Goal: Task Accomplishment & Management: Manage account settings

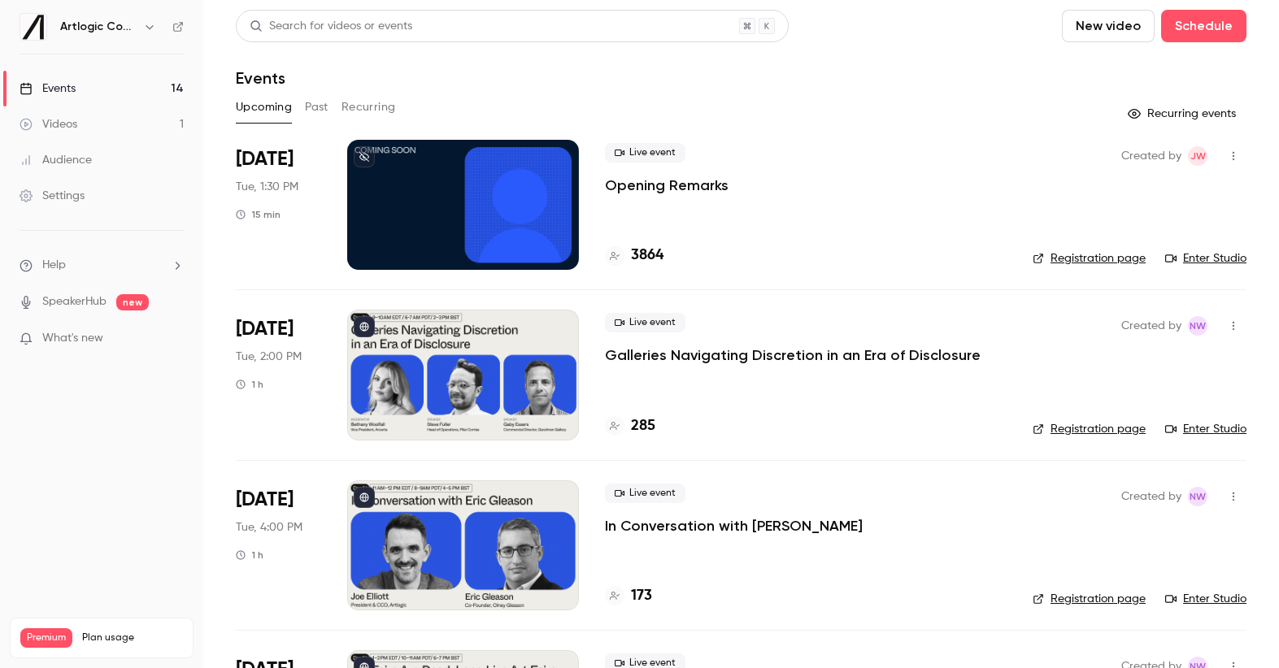
scroll to position [621, 0]
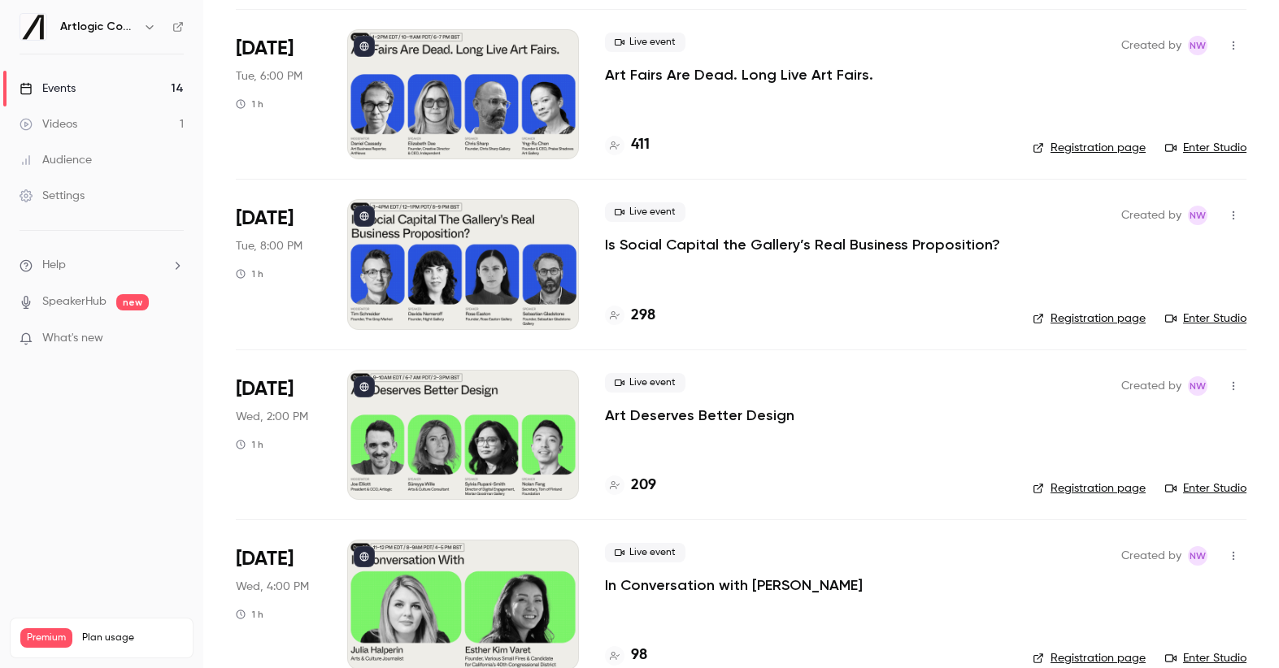
click at [87, 98] on link "Events 14" at bounding box center [101, 89] width 203 height 36
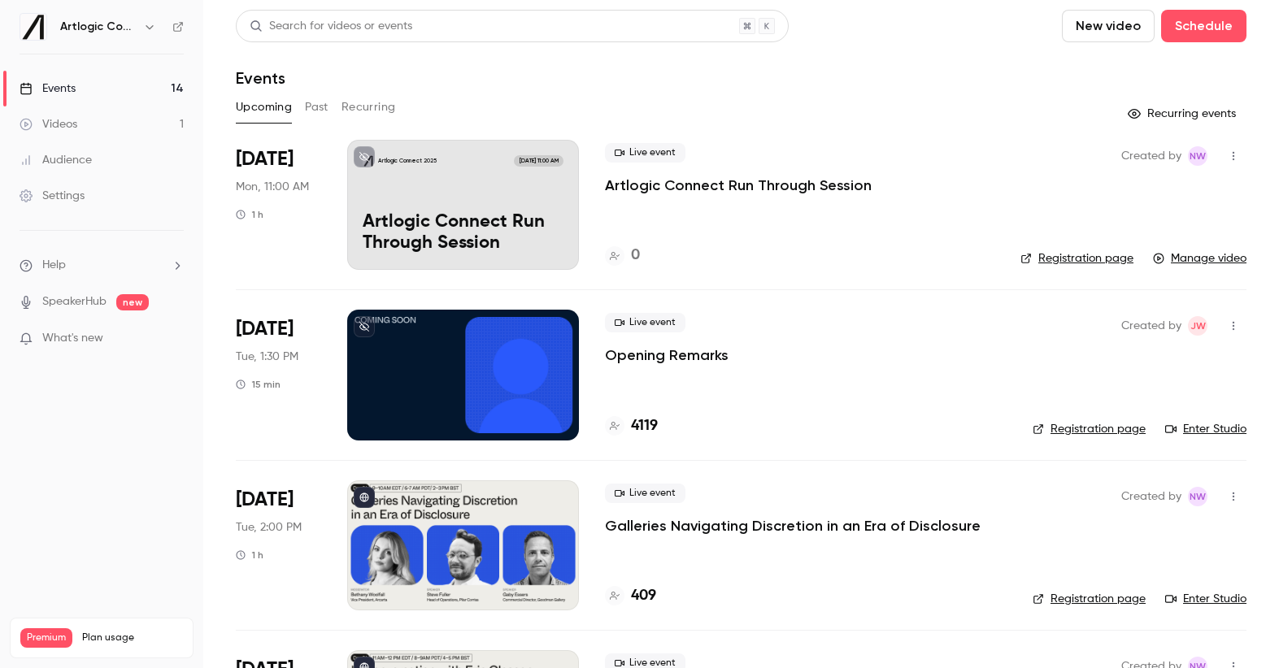
click at [1086, 259] on link "Registration page" at bounding box center [1076, 258] width 113 height 16
click at [650, 185] on p "Artlogic Connect Run Through Session" at bounding box center [738, 186] width 267 height 20
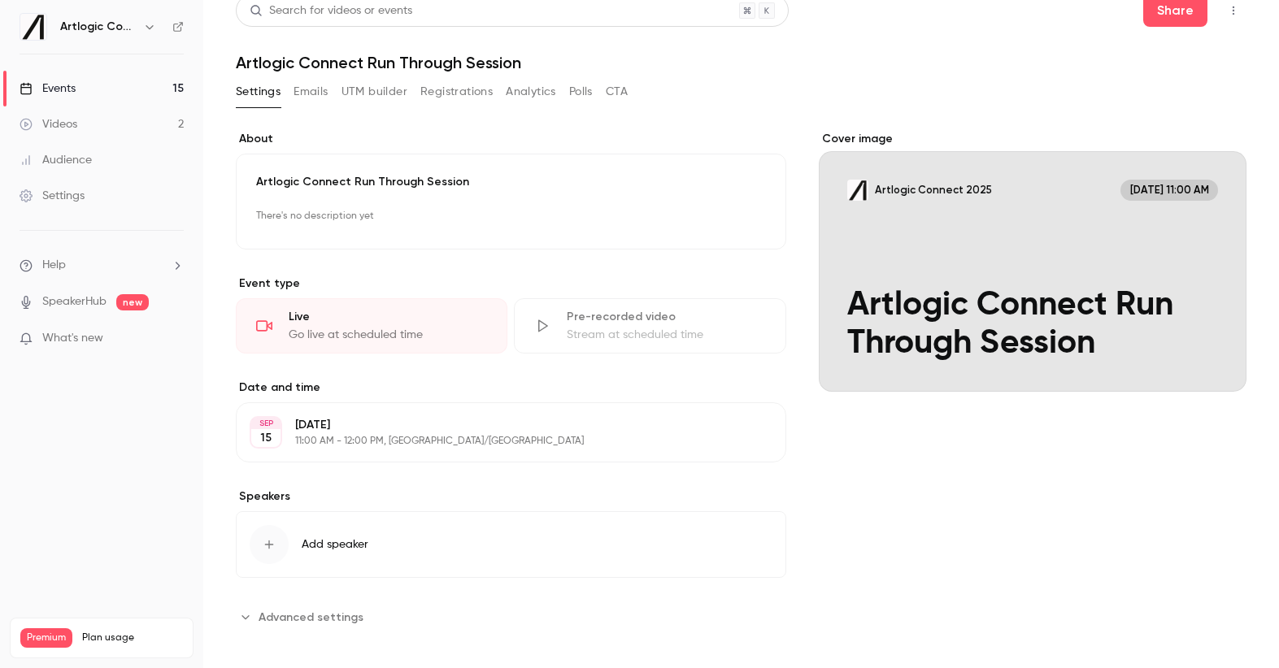
scroll to position [26, 0]
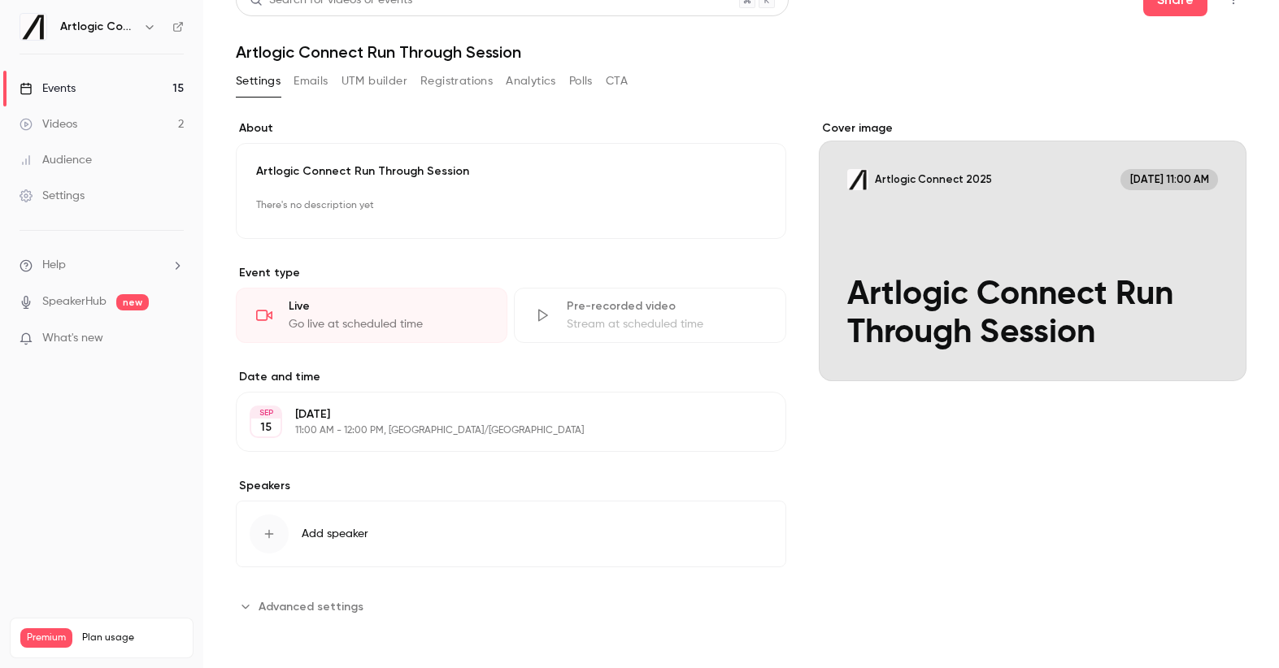
click at [312, 604] on span "Advanced settings" at bounding box center [311, 606] width 105 height 17
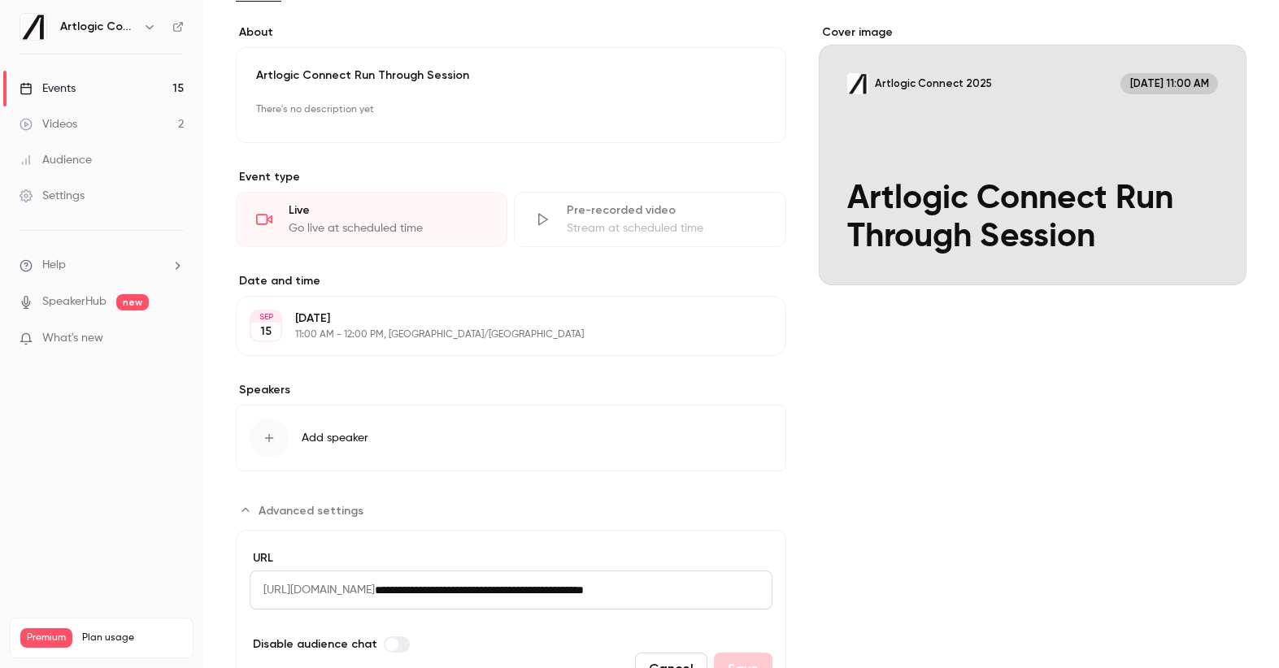
scroll to position [0, 0]
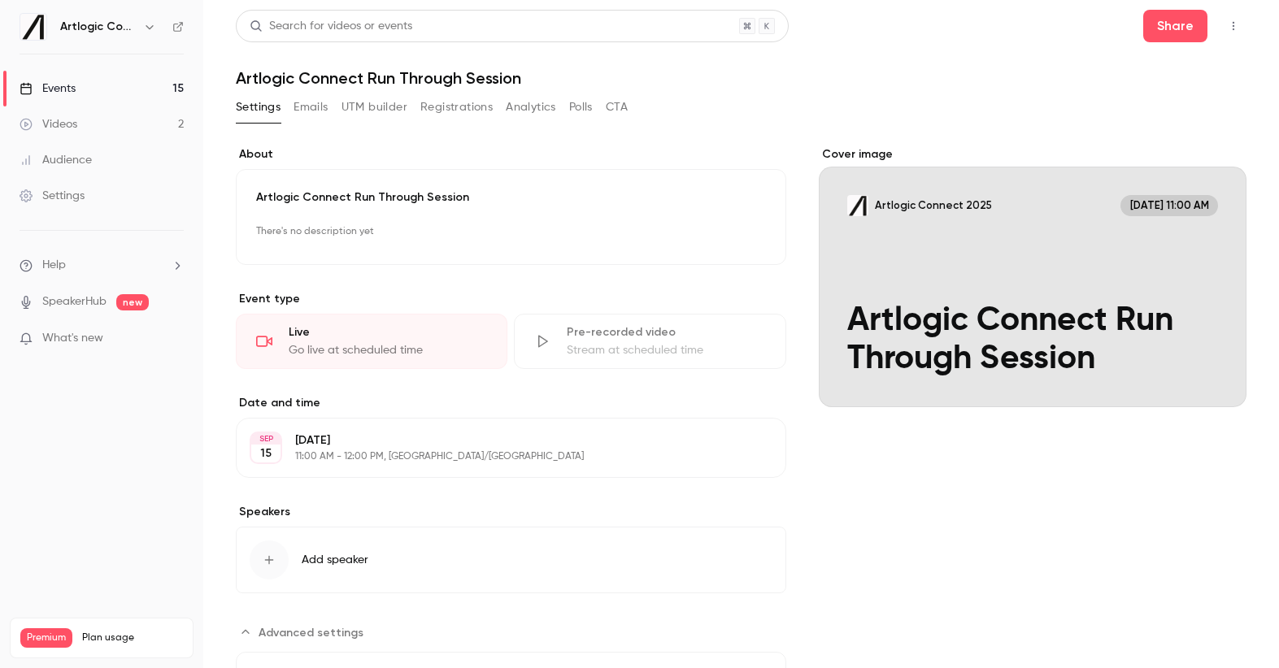
click at [478, 123] on div "Settings Emails UTM builder Registrations Analytics Polls CTA" at bounding box center [432, 110] width 392 height 33
click at [446, 103] on button "Registrations" at bounding box center [456, 107] width 72 height 26
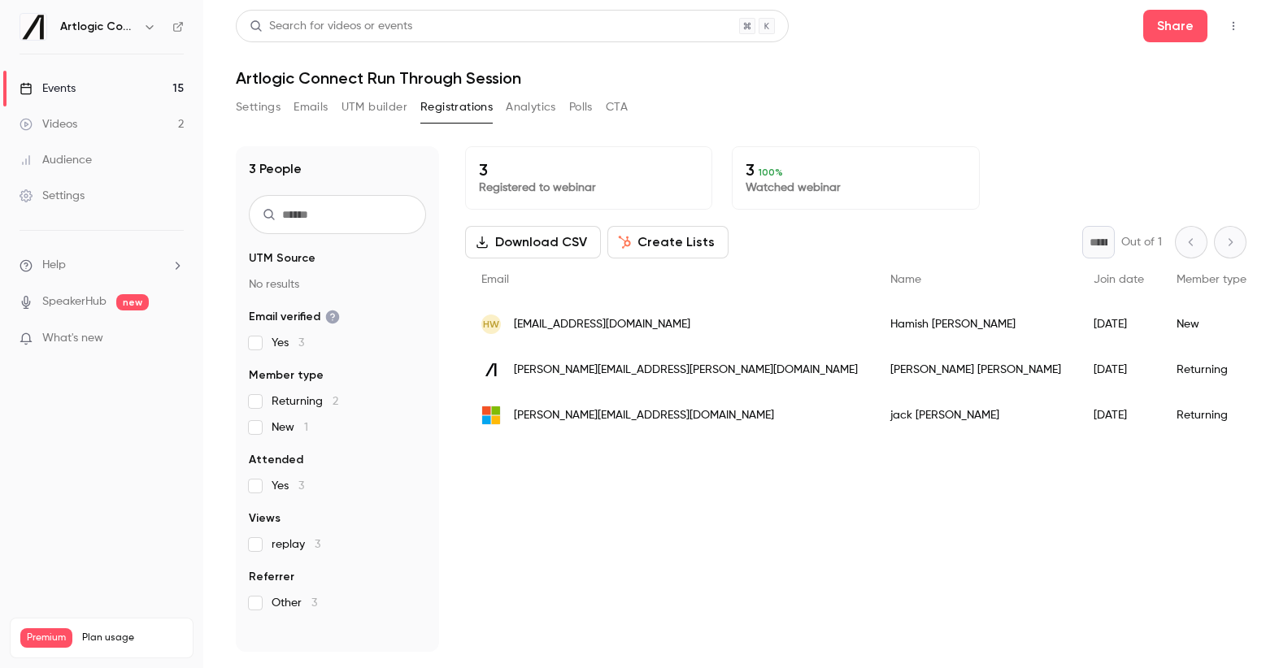
click at [515, 106] on button "Analytics" at bounding box center [531, 107] width 50 height 26
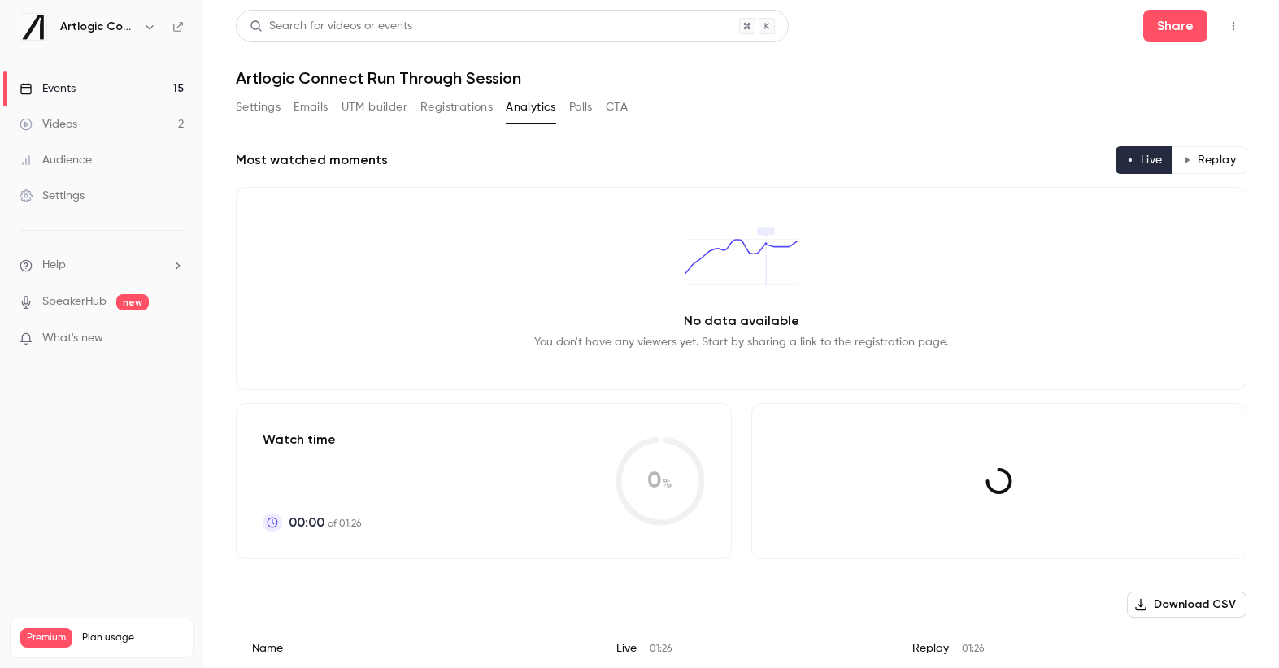
click at [587, 102] on button "Polls" at bounding box center [581, 107] width 24 height 26
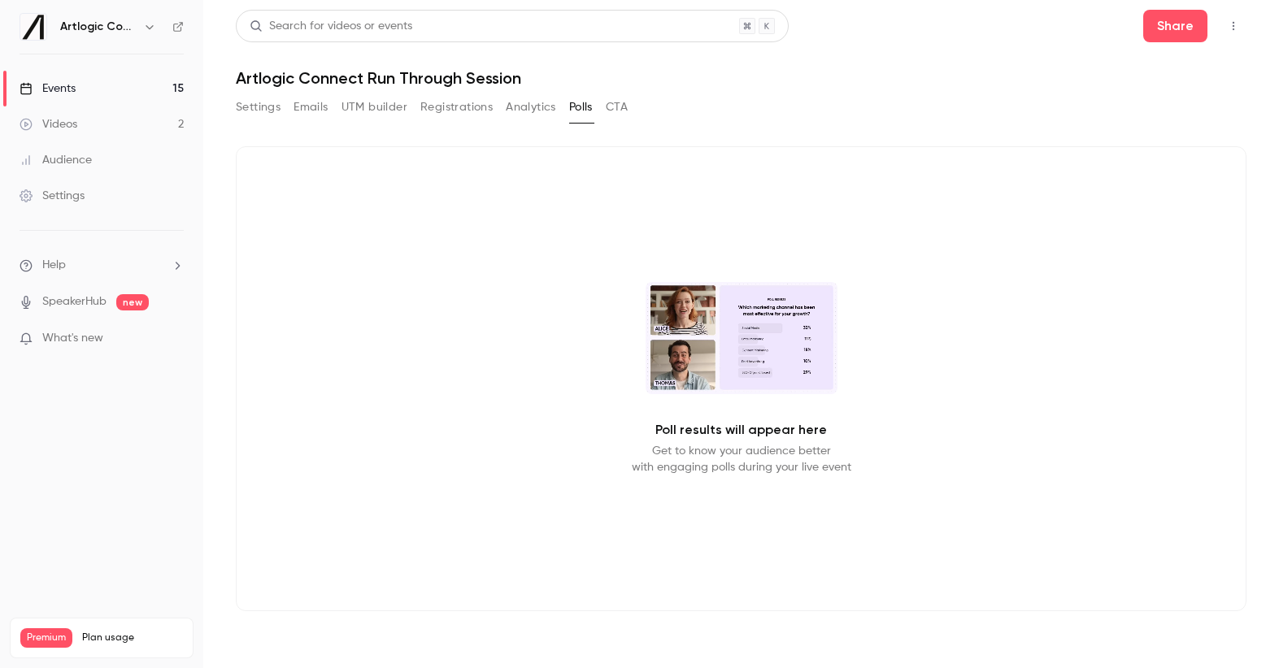
click at [620, 107] on button "CTA" at bounding box center [617, 107] width 22 height 26
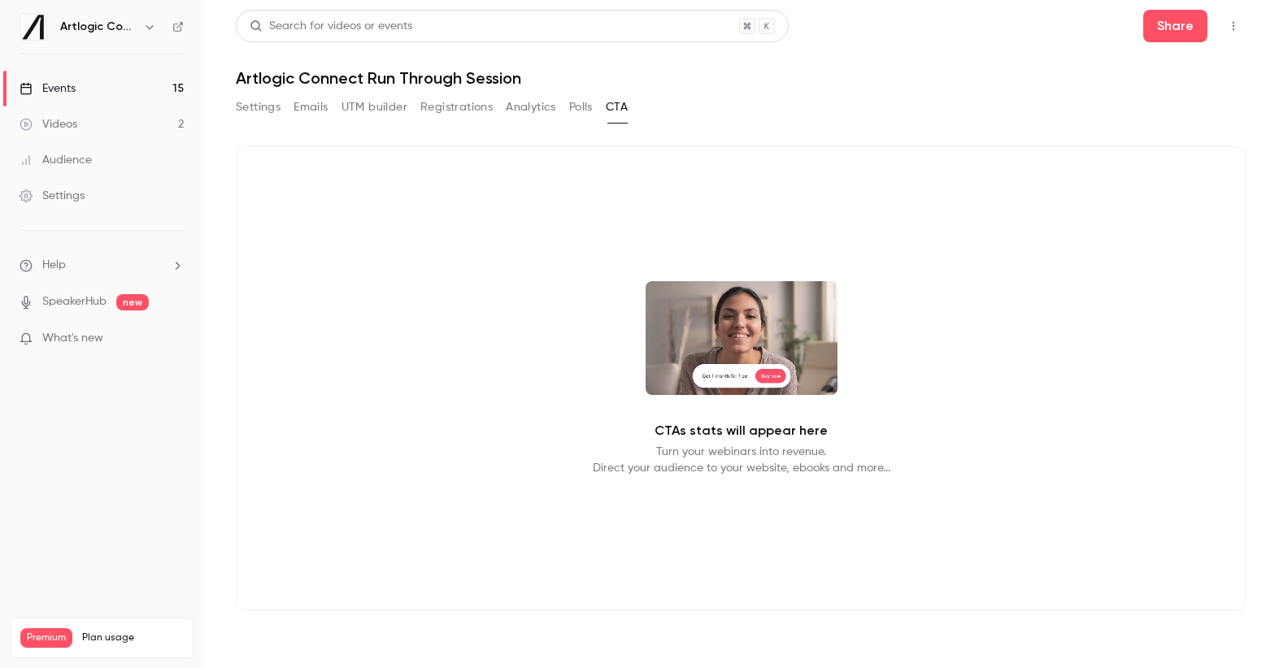
click at [475, 112] on button "Registrations" at bounding box center [456, 107] width 72 height 26
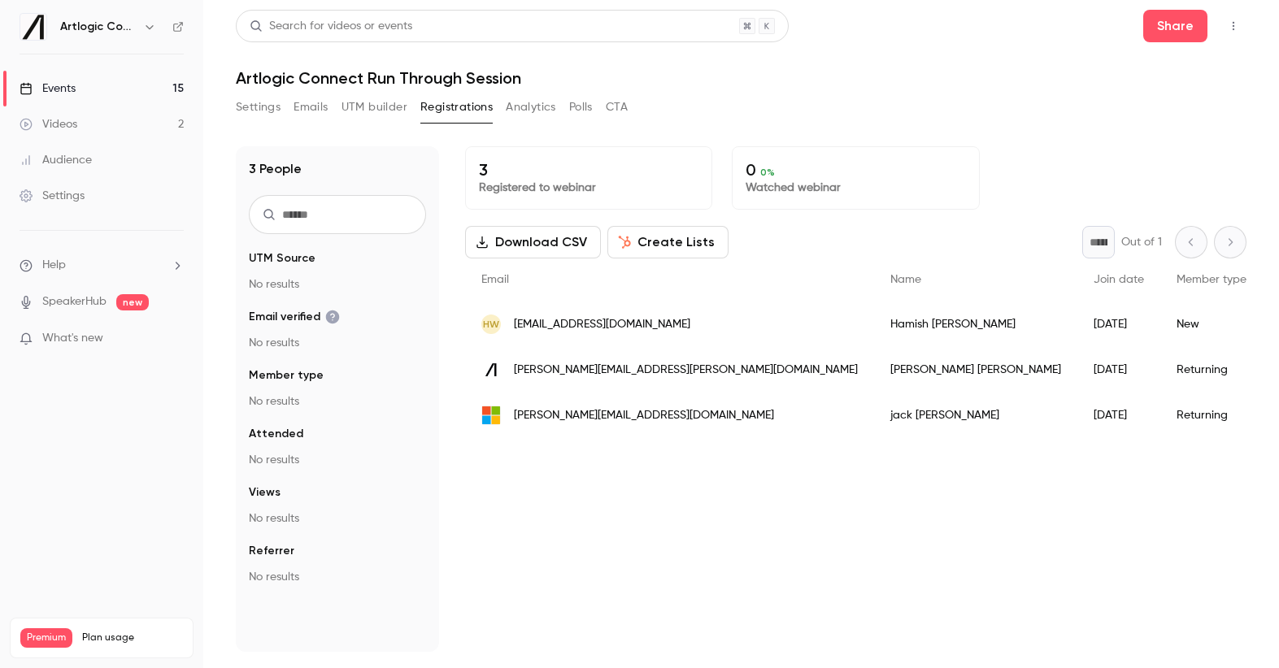
drag, startPoint x: 400, startPoint y: 112, endPoint x: 371, endPoint y: 117, distance: 29.7
click at [393, 115] on button "UTM builder" at bounding box center [374, 107] width 66 height 26
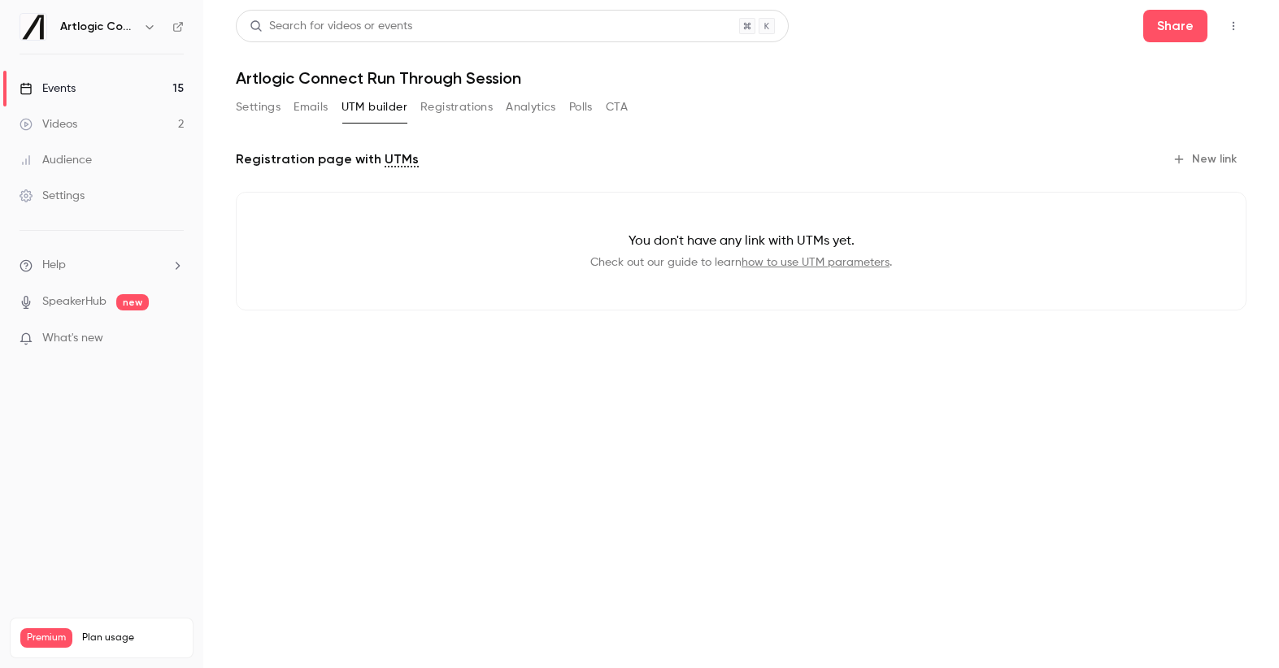
drag, startPoint x: 322, startPoint y: 111, endPoint x: 311, endPoint y: 111, distance: 11.4
click at [318, 110] on button "Emails" at bounding box center [311, 107] width 34 height 26
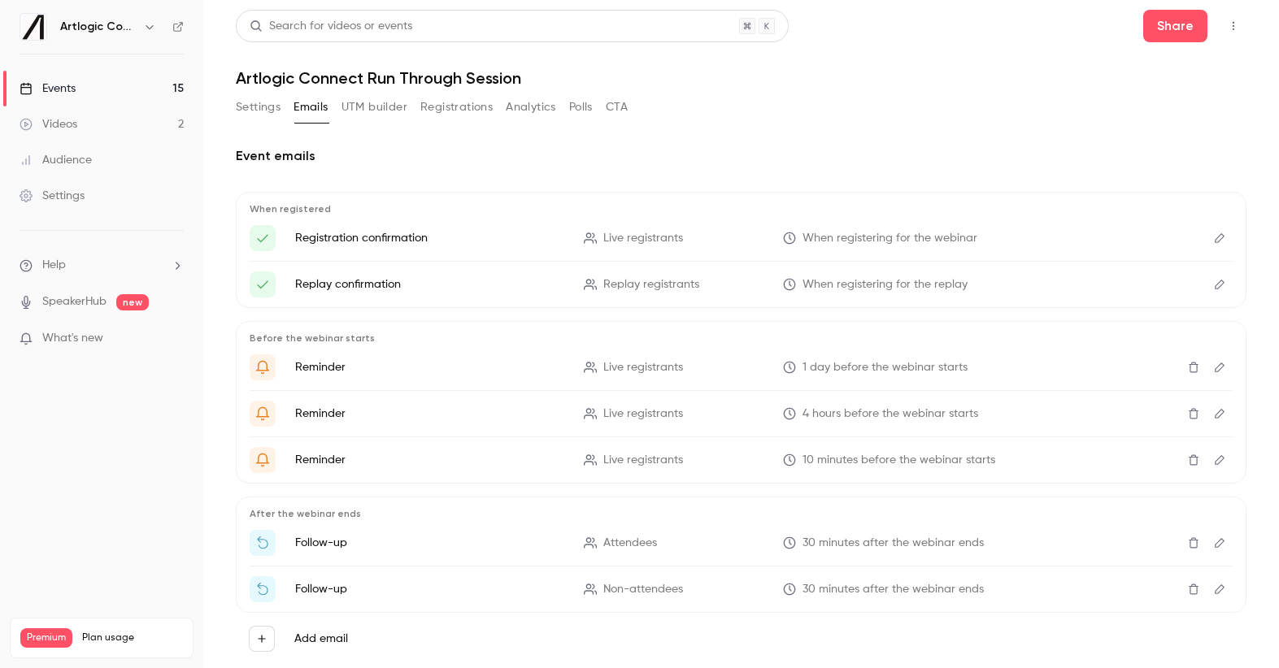
click at [260, 115] on button "Settings" at bounding box center [258, 107] width 45 height 26
